Goal: Communication & Community: Ask a question

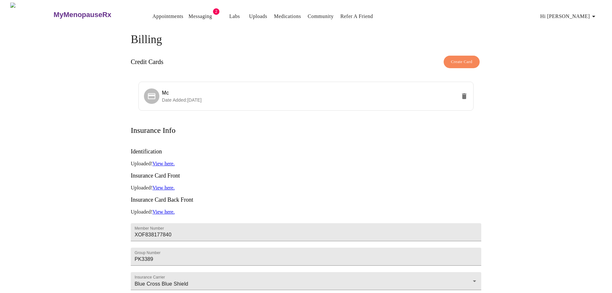
click at [195, 14] on link "Messaging" at bounding box center [200, 16] width 23 height 9
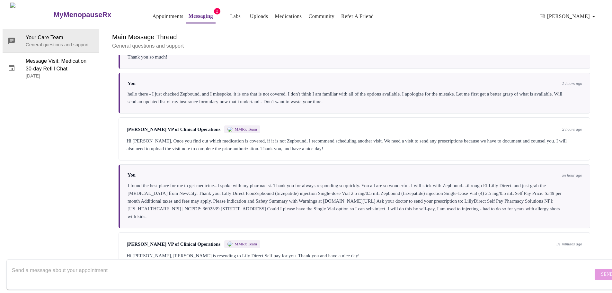
scroll to position [623, 0]
click at [454, 252] on div "Hi [PERSON_NAME], [PERSON_NAME] is resending to Lily Direct Self pay for you. T…" at bounding box center [355, 256] width 456 height 8
click at [61, 41] on p "General questions and support" at bounding box center [60, 44] width 68 height 6
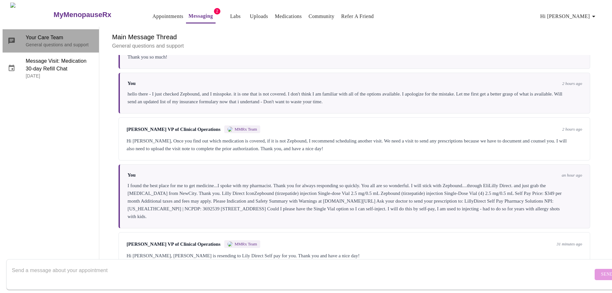
click at [61, 41] on p "General questions and support" at bounding box center [60, 44] width 68 height 6
